Goal: Book appointment/travel/reservation

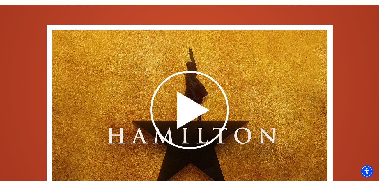
scroll to position [899, 0]
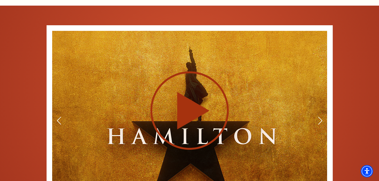
click at [164, 103] on icon at bounding box center [189, 111] width 137 height 80
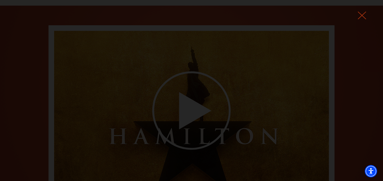
click at [362, 19] on icon at bounding box center [362, 15] width 8 height 8
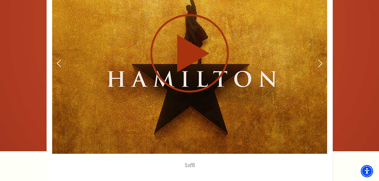
scroll to position [0, 0]
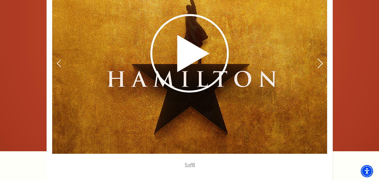
click at [319, 58] on icon at bounding box center [320, 63] width 6 height 10
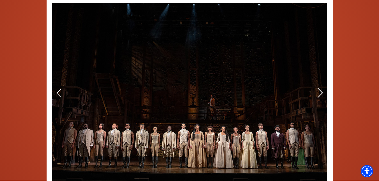
scroll to position [924, 0]
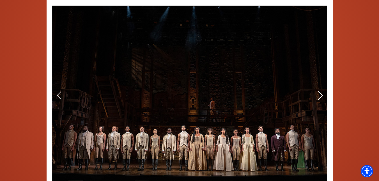
click at [318, 90] on icon at bounding box center [320, 95] width 6 height 10
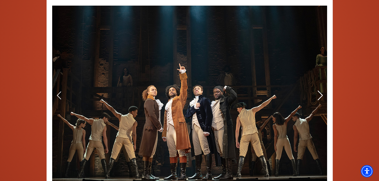
click at [318, 90] on icon at bounding box center [320, 95] width 6 height 10
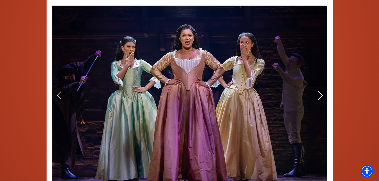
click at [318, 90] on icon at bounding box center [320, 95] width 6 height 10
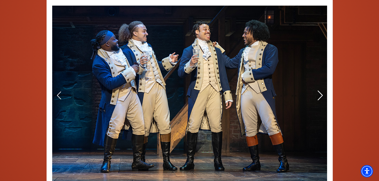
click at [318, 90] on icon at bounding box center [320, 95] width 6 height 10
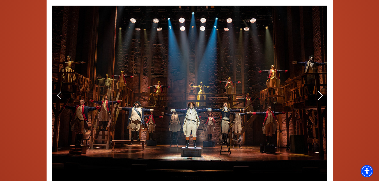
click at [318, 90] on icon at bounding box center [320, 95] width 6 height 10
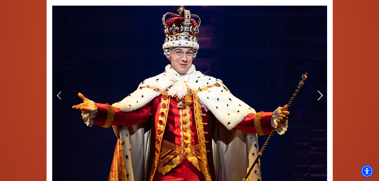
click at [318, 90] on icon at bounding box center [320, 95] width 6 height 10
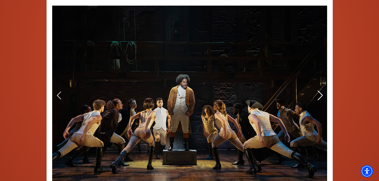
click at [318, 90] on icon at bounding box center [320, 95] width 6 height 10
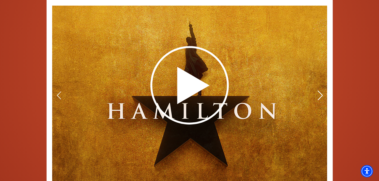
click at [318, 90] on icon at bounding box center [320, 95] width 6 height 10
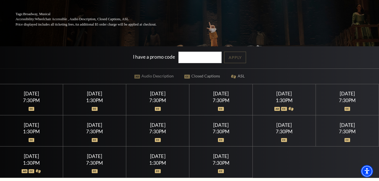
scroll to position [102, 0]
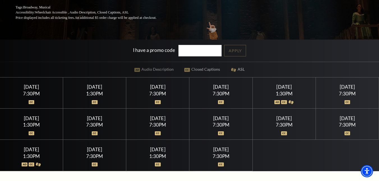
click at [349, 102] on img at bounding box center [347, 102] width 6 height 4
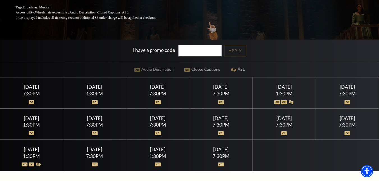
click at [349, 102] on img at bounding box center [347, 102] width 6 height 4
click at [344, 94] on div "7:30PM" at bounding box center [347, 93] width 50 height 5
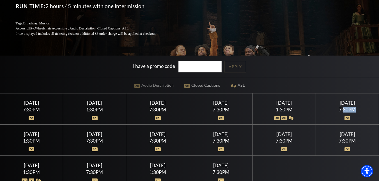
scroll to position [0, 0]
